Goal: Obtain resource: Obtain resource

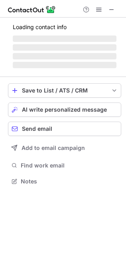
scroll to position [4, 4]
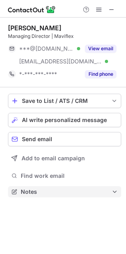
scroll to position [186, 126]
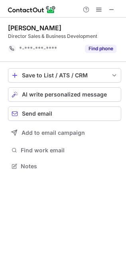
scroll to position [4, 4]
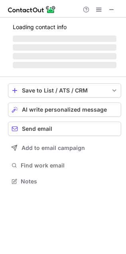
scroll to position [177, 126]
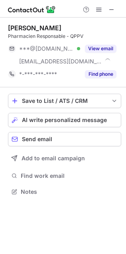
scroll to position [186, 126]
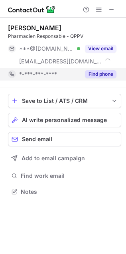
click at [97, 79] on div "Find phone" at bounding box center [98, 74] width 36 height 13
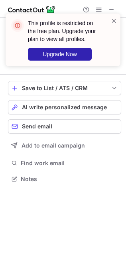
scroll to position [4, 4]
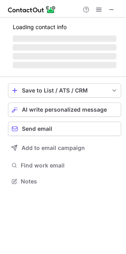
scroll to position [193, 126]
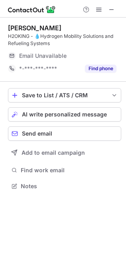
scroll to position [181, 126]
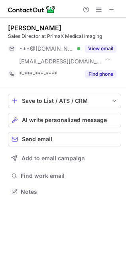
scroll to position [186, 126]
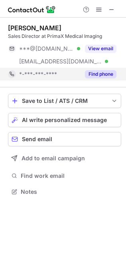
click at [97, 77] on button "Find phone" at bounding box center [101, 74] width 32 height 8
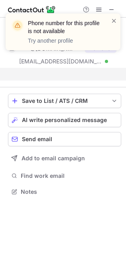
scroll to position [4, 4]
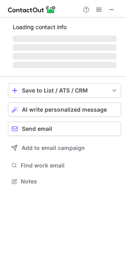
scroll to position [177, 126]
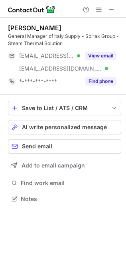
scroll to position [193, 126]
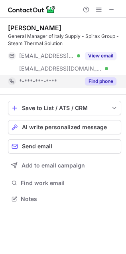
click at [99, 81] on button "Find phone" at bounding box center [101, 81] width 32 height 8
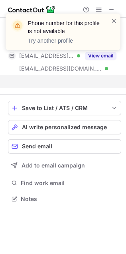
scroll to position [4, 4]
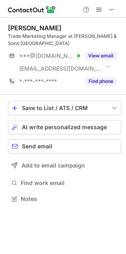
scroll to position [193, 126]
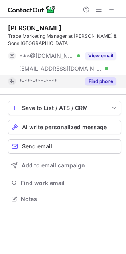
click at [102, 83] on button "Find phone" at bounding box center [101, 81] width 32 height 8
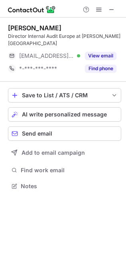
scroll to position [181, 126]
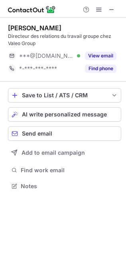
scroll to position [181, 126]
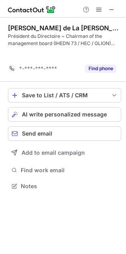
scroll to position [4, 4]
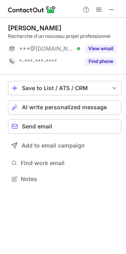
scroll to position [4, 4]
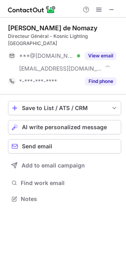
scroll to position [186, 126]
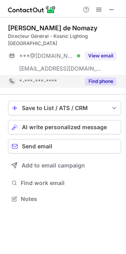
click at [99, 77] on button "Find phone" at bounding box center [101, 81] width 32 height 8
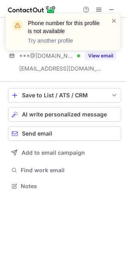
scroll to position [4, 4]
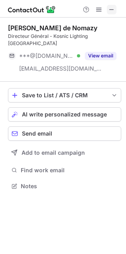
click at [111, 8] on span at bounding box center [112, 9] width 6 height 6
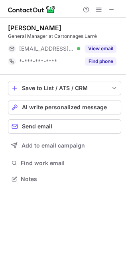
scroll to position [4, 4]
drag, startPoint x: 96, startPoint y: 61, endPoint x: 0, endPoint y: 70, distance: 96.3
click at [95, 62] on button "Find phone" at bounding box center [101, 62] width 32 height 8
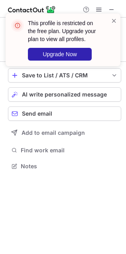
scroll to position [4, 4]
click at [113, 19] on span at bounding box center [114, 21] width 6 height 8
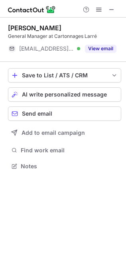
click at [110, 6] on div "This profile is restricted on the free plan. Upgrade your plan to view all prof…" at bounding box center [63, 14] width 128 height 16
click at [111, 10] on span at bounding box center [112, 9] width 6 height 6
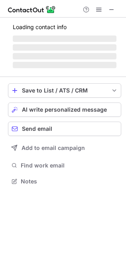
scroll to position [4, 4]
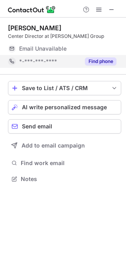
click at [99, 60] on button "Find phone" at bounding box center [101, 62] width 32 height 8
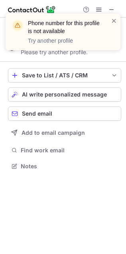
scroll to position [4, 4]
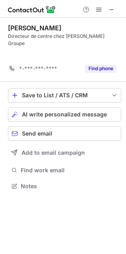
scroll to position [4, 4]
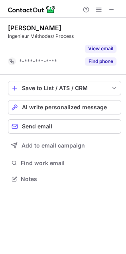
scroll to position [4, 4]
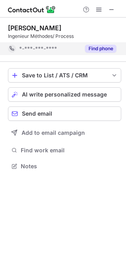
click at [90, 48] on button "Find phone" at bounding box center [101, 49] width 32 height 8
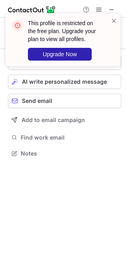
scroll to position [148, 126]
click at [112, 19] on span at bounding box center [114, 21] width 6 height 8
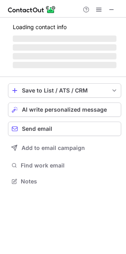
scroll to position [181, 126]
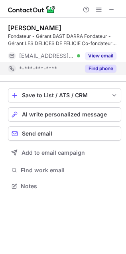
drag, startPoint x: 98, startPoint y: 73, endPoint x: 120, endPoint y: 132, distance: 62.9
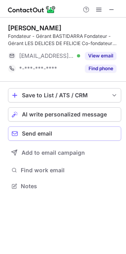
click at [98, 73] on div "Find phone" at bounding box center [98, 68] width 36 height 13
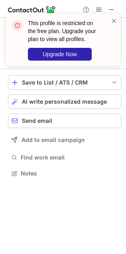
scroll to position [4, 4]
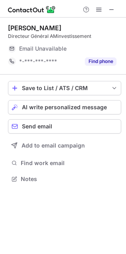
scroll to position [4, 4]
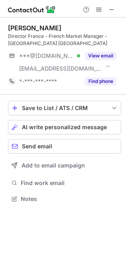
scroll to position [193, 126]
click at [98, 89] on div "[PERSON_NAME] Director France - French Market Manager - Koolnova [GEOGRAPHIC_DA…" at bounding box center [64, 56] width 113 height 77
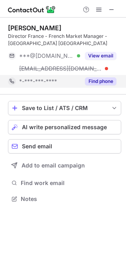
click at [90, 80] on button "Find phone" at bounding box center [101, 81] width 32 height 8
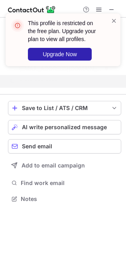
scroll to position [4, 4]
